Goal: Task Accomplishment & Management: Complete application form

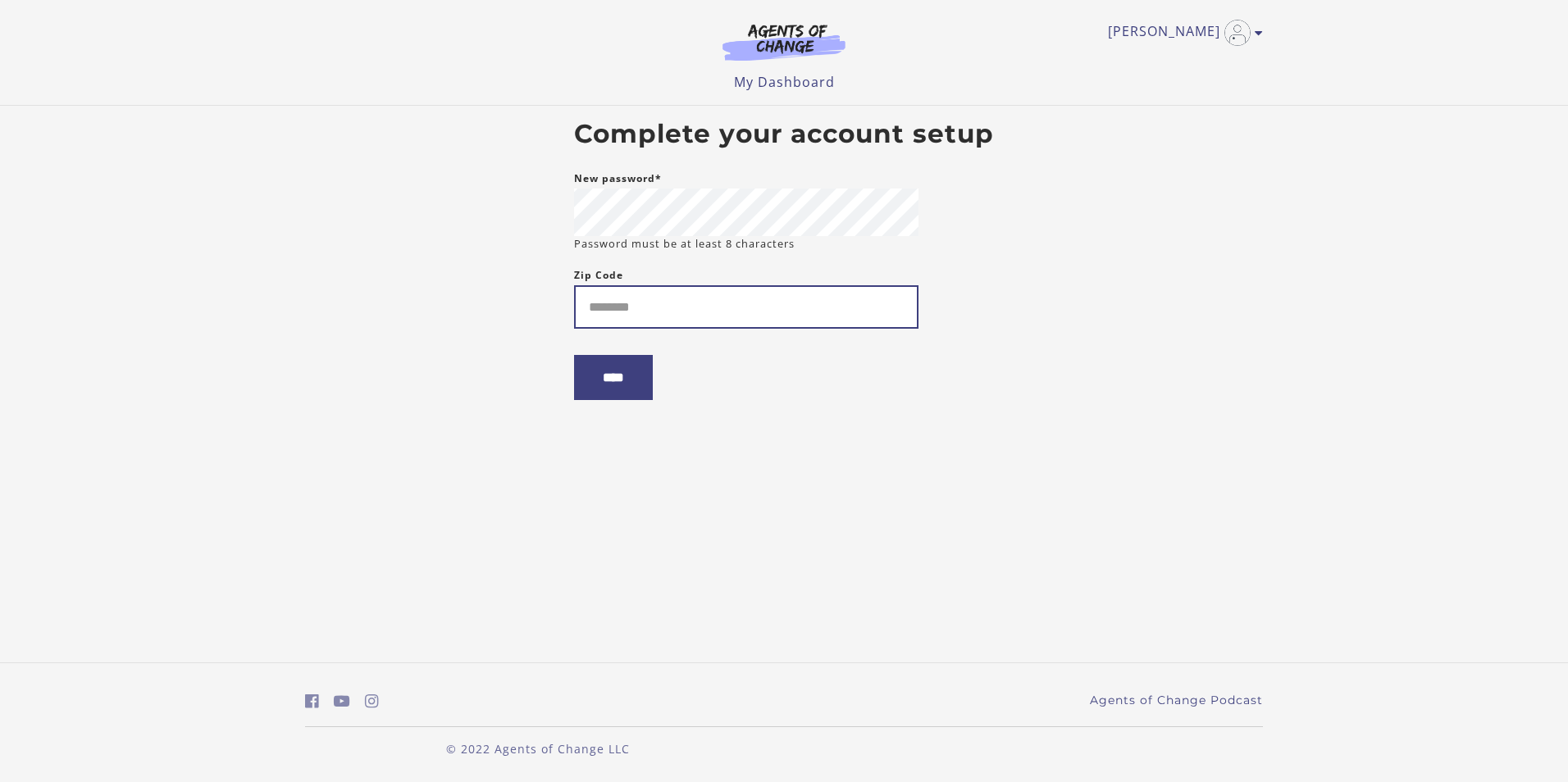
click at [628, 315] on input "Zip Code" at bounding box center [746, 306] width 345 height 43
click at [644, 322] on input "Zip Code" at bounding box center [746, 306] width 345 height 43
type input "*****"
click at [602, 383] on input "****" at bounding box center [613, 377] width 79 height 45
